Goal: Information Seeking & Learning: Learn about a topic

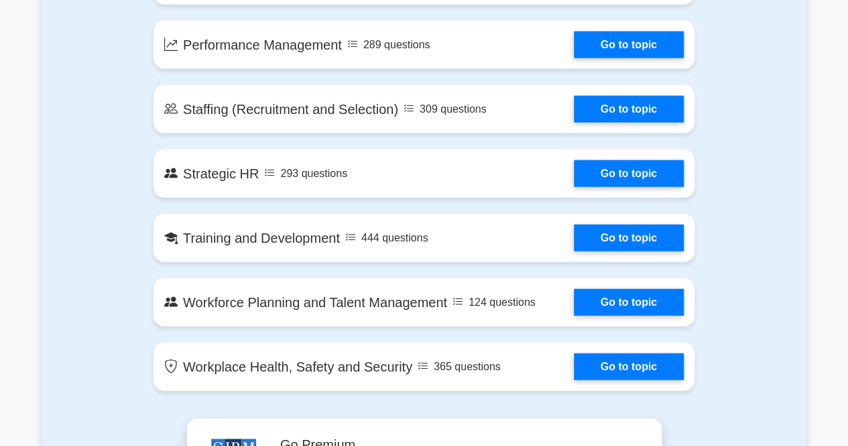
scroll to position [1407, 0]
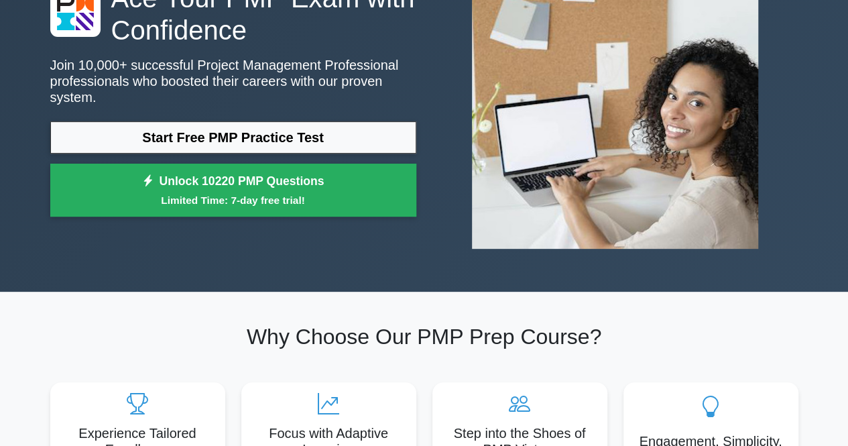
scroll to position [134, 0]
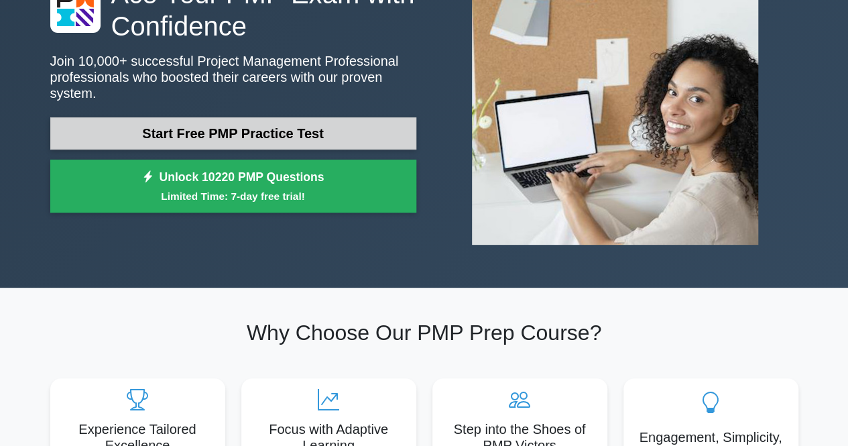
click at [210, 129] on link "Start Free PMP Practice Test" at bounding box center [233, 133] width 366 height 32
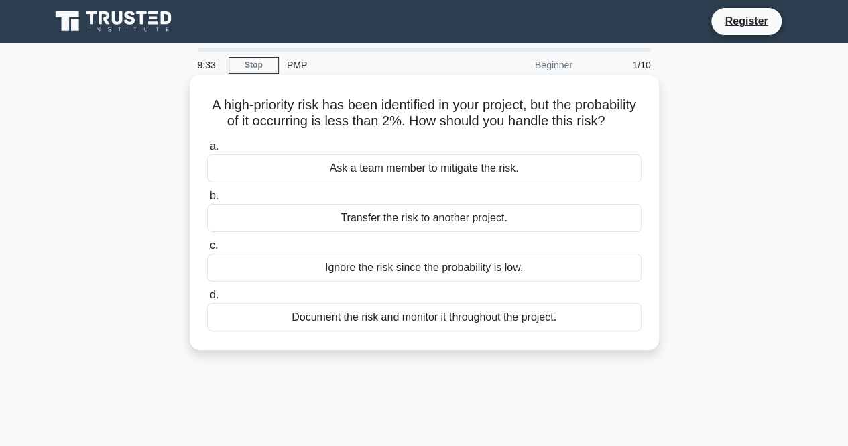
click at [415, 328] on div "Document the risk and monitor it throughout the project." at bounding box center [424, 317] width 434 height 28
click at [207, 300] on input "d. Document the risk and monitor it throughout the project." at bounding box center [207, 295] width 0 height 9
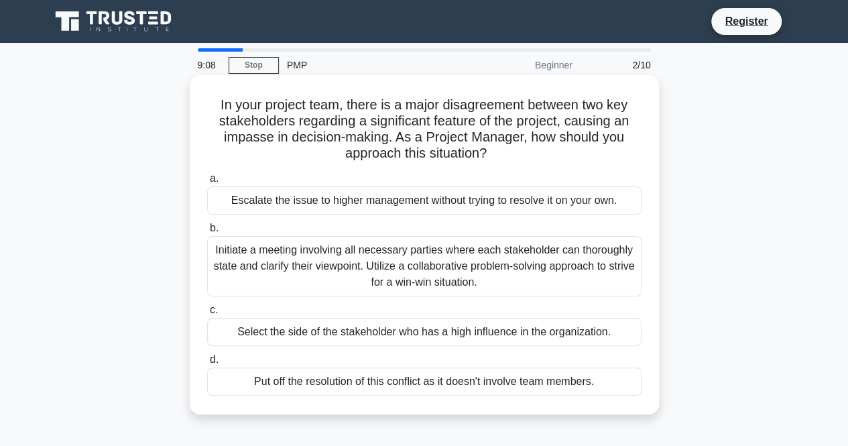
click at [485, 259] on div "Initiate a meeting involving all necessary parties where each stakeholder can t…" at bounding box center [424, 266] width 434 height 60
click at [207, 233] on input "b. Initiate a meeting involving all necessary parties where each stakeholder ca…" at bounding box center [207, 228] width 0 height 9
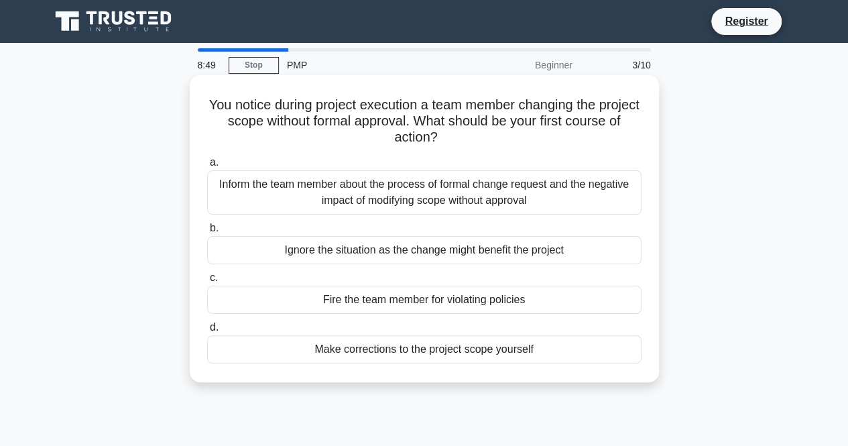
click at [408, 192] on div "Inform the team member about the process of formal change request and the negat…" at bounding box center [424, 192] width 434 height 44
click at [207, 167] on input "a. Inform the team member about the process of formal change request and the ne…" at bounding box center [207, 162] width 0 height 9
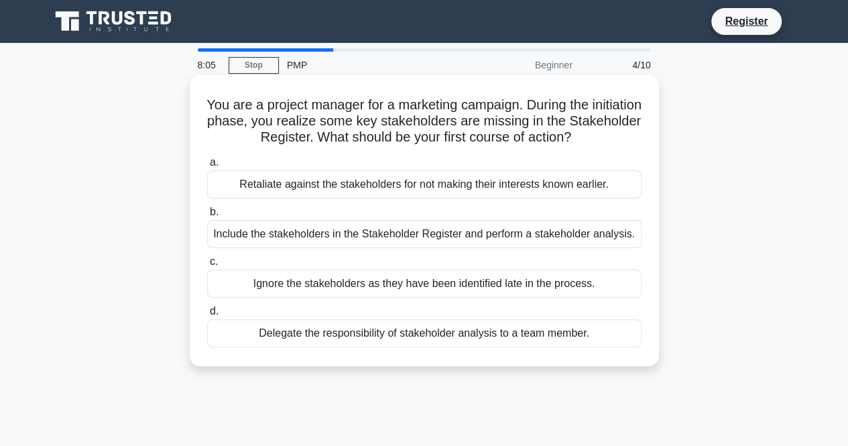
click at [399, 232] on div "Include the stakeholders in the Stakeholder Register and perform a stakeholder …" at bounding box center [424, 234] width 434 height 28
click at [207, 216] on input "b. Include the stakeholders in the Stakeholder Register and perform a stakehold…" at bounding box center [207, 212] width 0 height 9
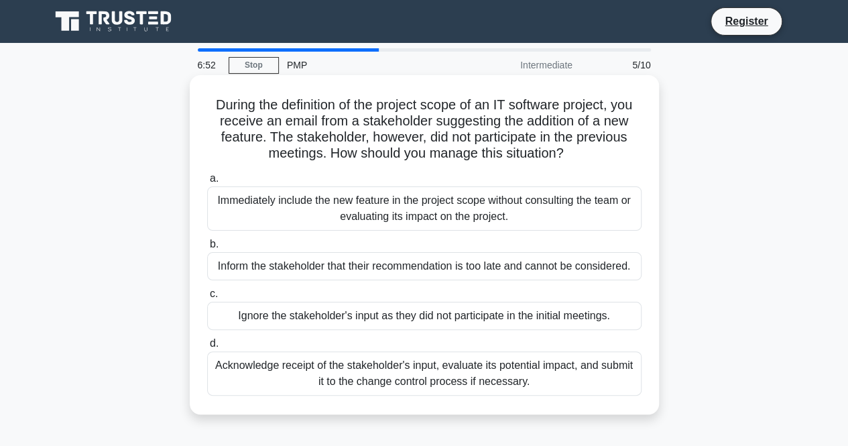
click at [613, 152] on h5 "During the definition of the project scope of an IT software project, you recei…" at bounding box center [424, 129] width 437 height 66
click at [444, 389] on div "Acknowledge receipt of the stakeholder's input, evaluate its potential impact, …" at bounding box center [424, 373] width 434 height 44
click at [207, 348] on input "d. Acknowledge receipt of the stakeholder's input, evaluate its potential impac…" at bounding box center [207, 343] width 0 height 9
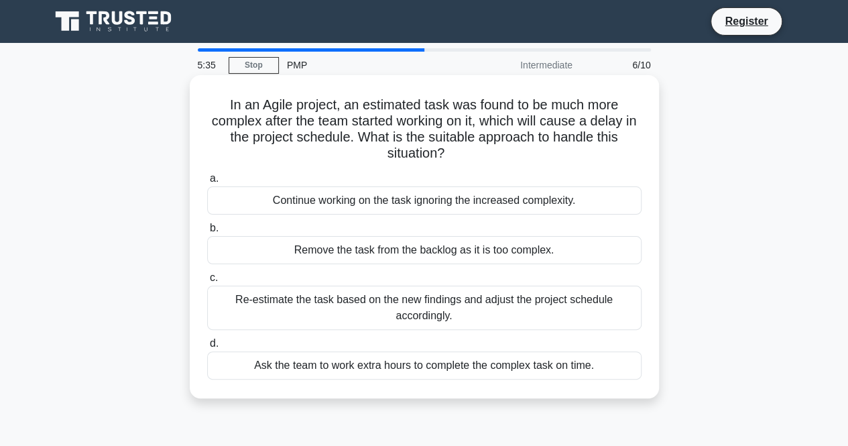
click at [557, 308] on div "Re-estimate the task based on the new findings and adjust the project schedule …" at bounding box center [424, 307] width 434 height 44
click at [207, 282] on input "c. Re-estimate the task based on the new findings and adjust the project schedu…" at bounding box center [207, 277] width 0 height 9
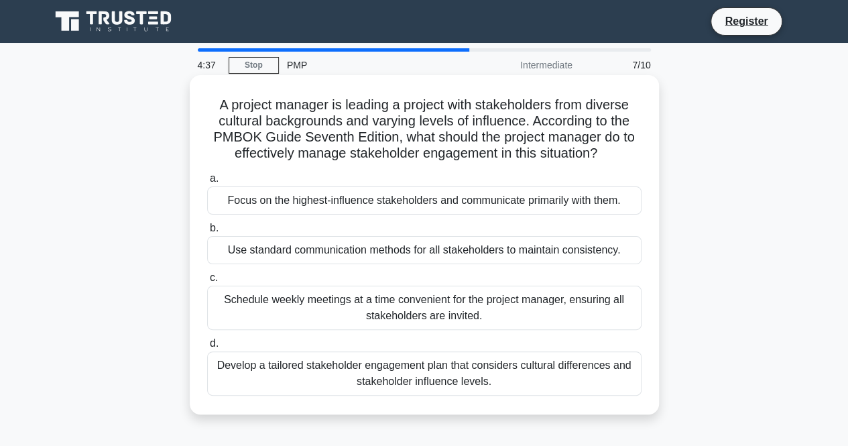
click at [438, 372] on div "Develop a tailored stakeholder engagement plan that considers cultural differen…" at bounding box center [424, 373] width 434 height 44
click at [207, 348] on input "d. Develop a tailored stakeholder engagement plan that considers cultural diffe…" at bounding box center [207, 343] width 0 height 9
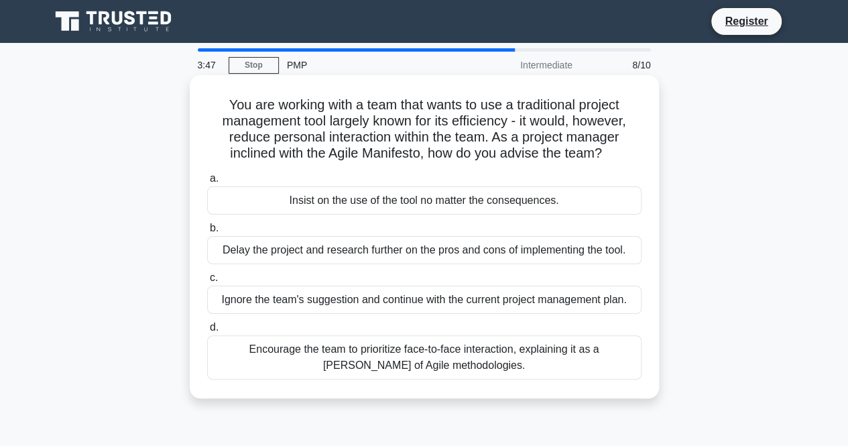
click at [506, 353] on div "Encourage the team to prioritize face-to-face interaction, explaining it as a t…" at bounding box center [424, 357] width 434 height 44
click at [207, 332] on input "d. Encourage the team to prioritize face-to-face interaction, explaining it as …" at bounding box center [207, 327] width 0 height 9
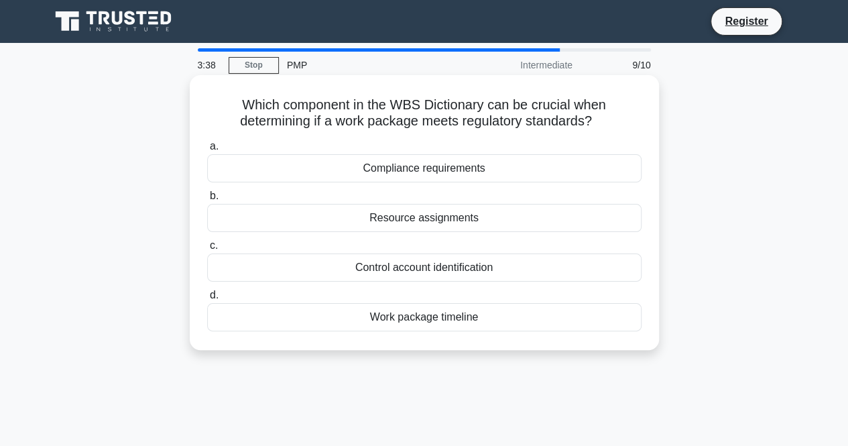
click at [478, 174] on div "Compliance requirements" at bounding box center [424, 168] width 434 height 28
click at [207, 151] on input "a. Compliance requirements" at bounding box center [207, 146] width 0 height 9
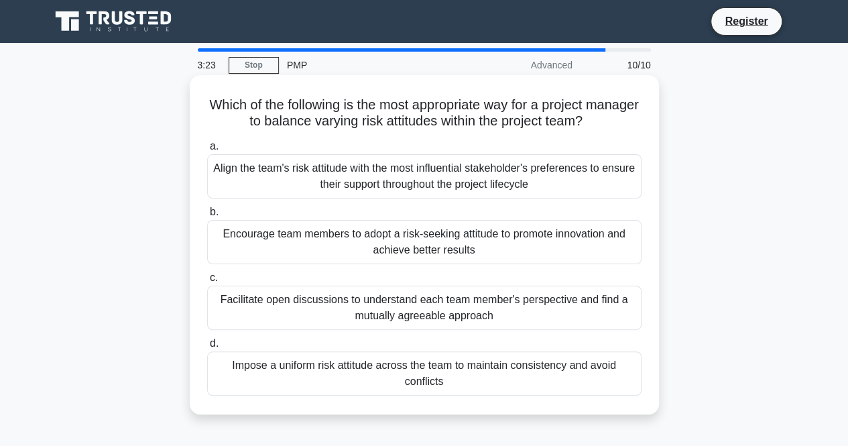
click at [536, 320] on div "Facilitate open discussions to understand each team member's perspective and fi…" at bounding box center [424, 307] width 434 height 44
click at [207, 282] on input "c. Facilitate open discussions to understand each team member's perspective and…" at bounding box center [207, 277] width 0 height 9
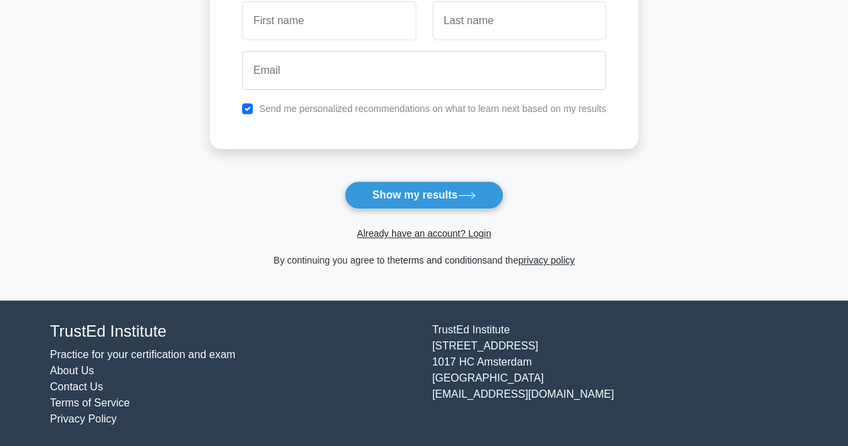
scroll to position [226, 0]
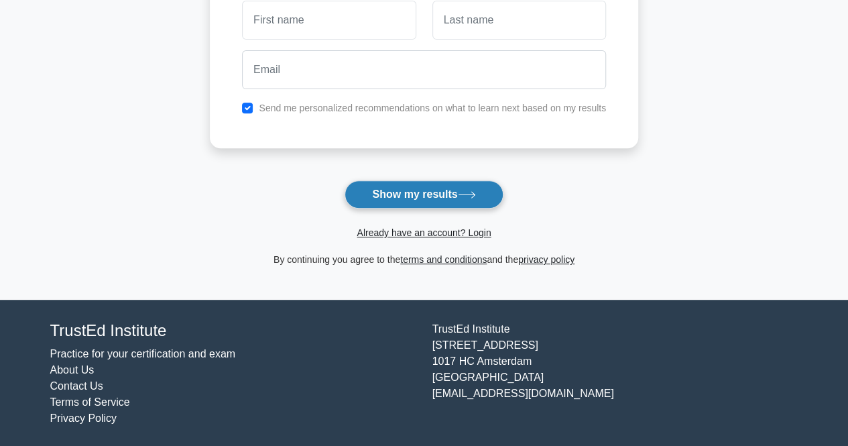
click at [413, 190] on button "Show my results" at bounding box center [423, 194] width 158 height 28
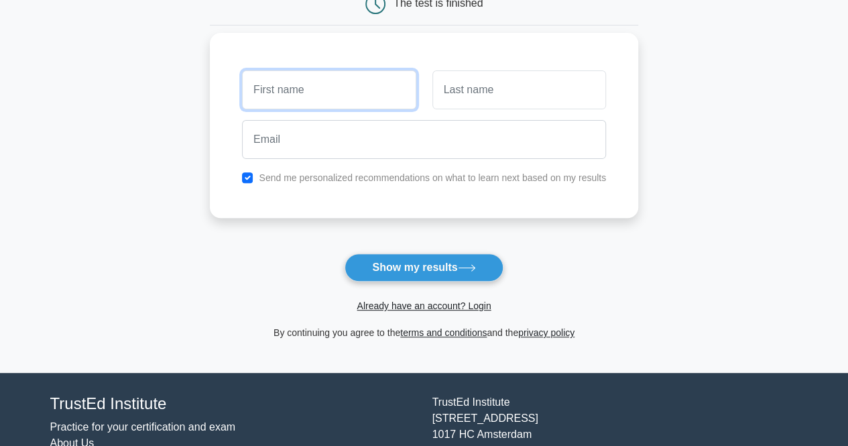
scroll to position [25, 0]
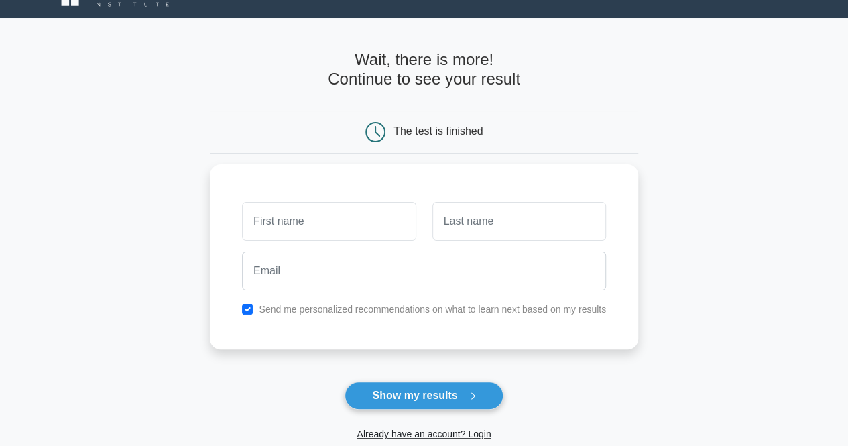
click at [651, 172] on main "Wait, there is more! Continue to see your result The test is finished and the" at bounding box center [424, 259] width 848 height 482
